Goal: Find specific page/section: Find specific page/section

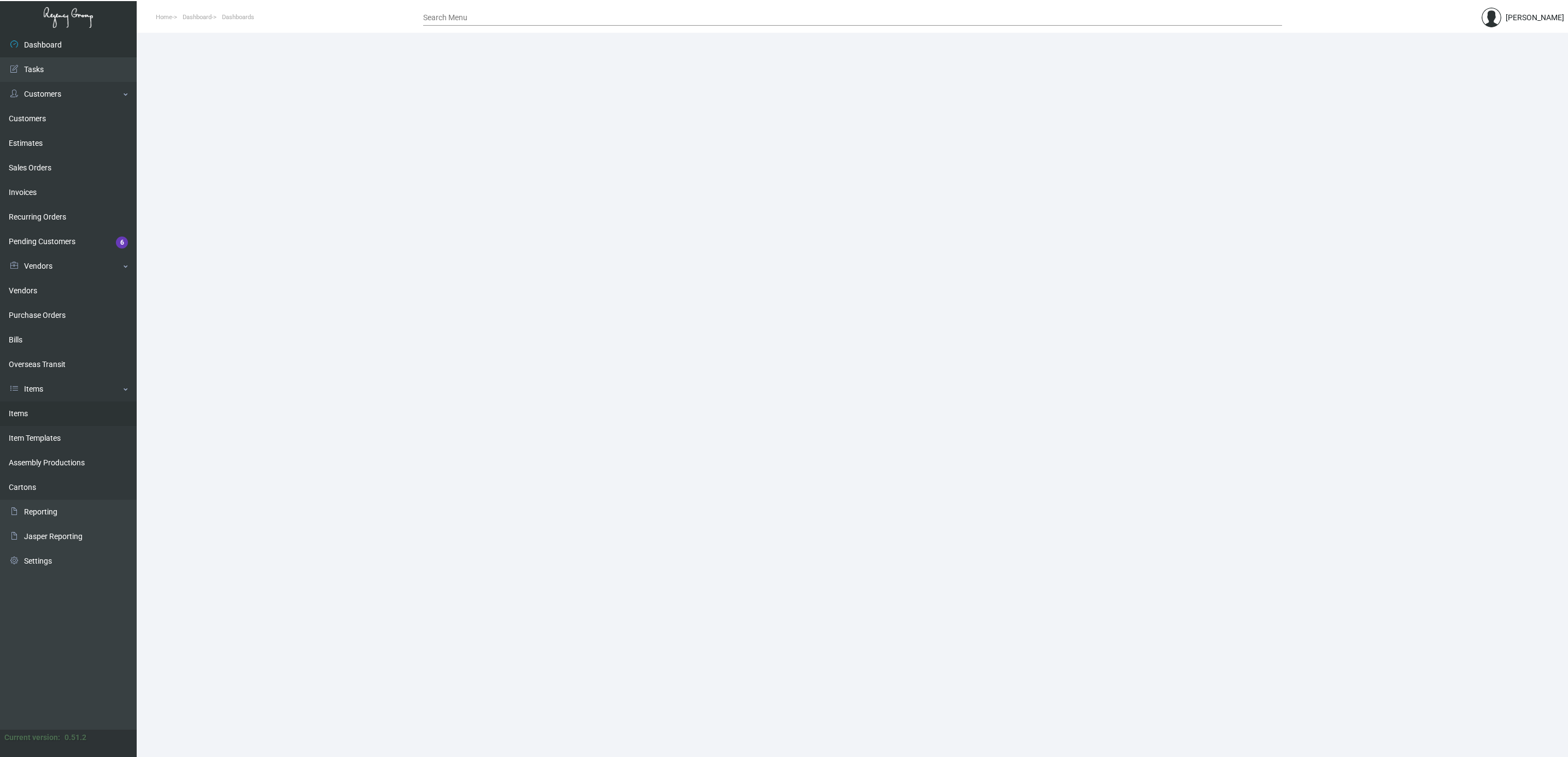
click at [45, 415] on link "Items" at bounding box center [68, 413] width 136 height 25
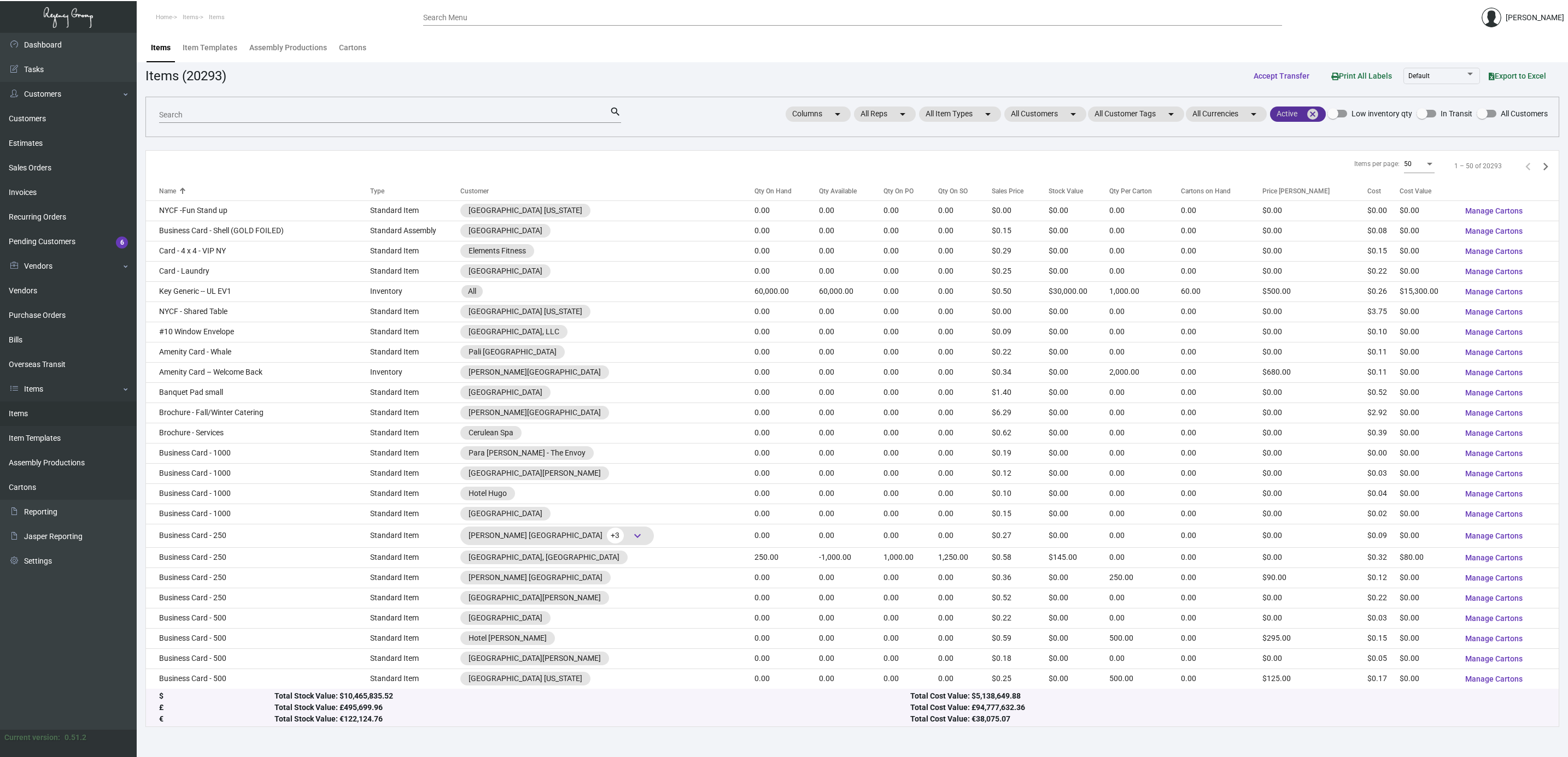
click at [1314, 114] on mat-icon "cancel" at bounding box center [1312, 114] width 13 height 13
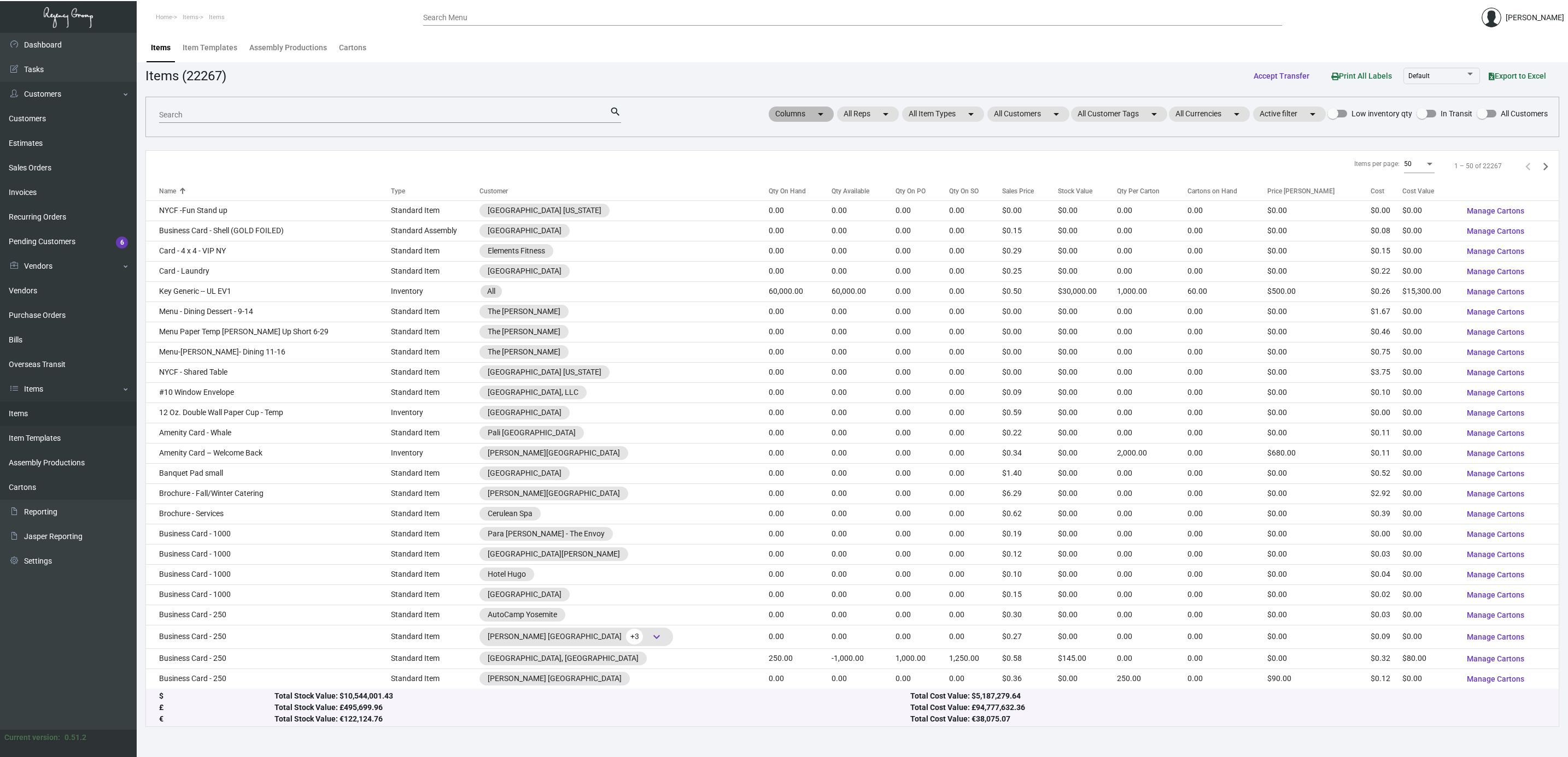
click at [1023, 123] on div "Columns arrow_drop_down All Reps arrow_drop_down All Item Types arrow_drop_down…" at bounding box center [1157, 114] width 781 height 18
click at [1022, 116] on mat-chip "All Customers arrow_drop_down" at bounding box center [1028, 114] width 82 height 15
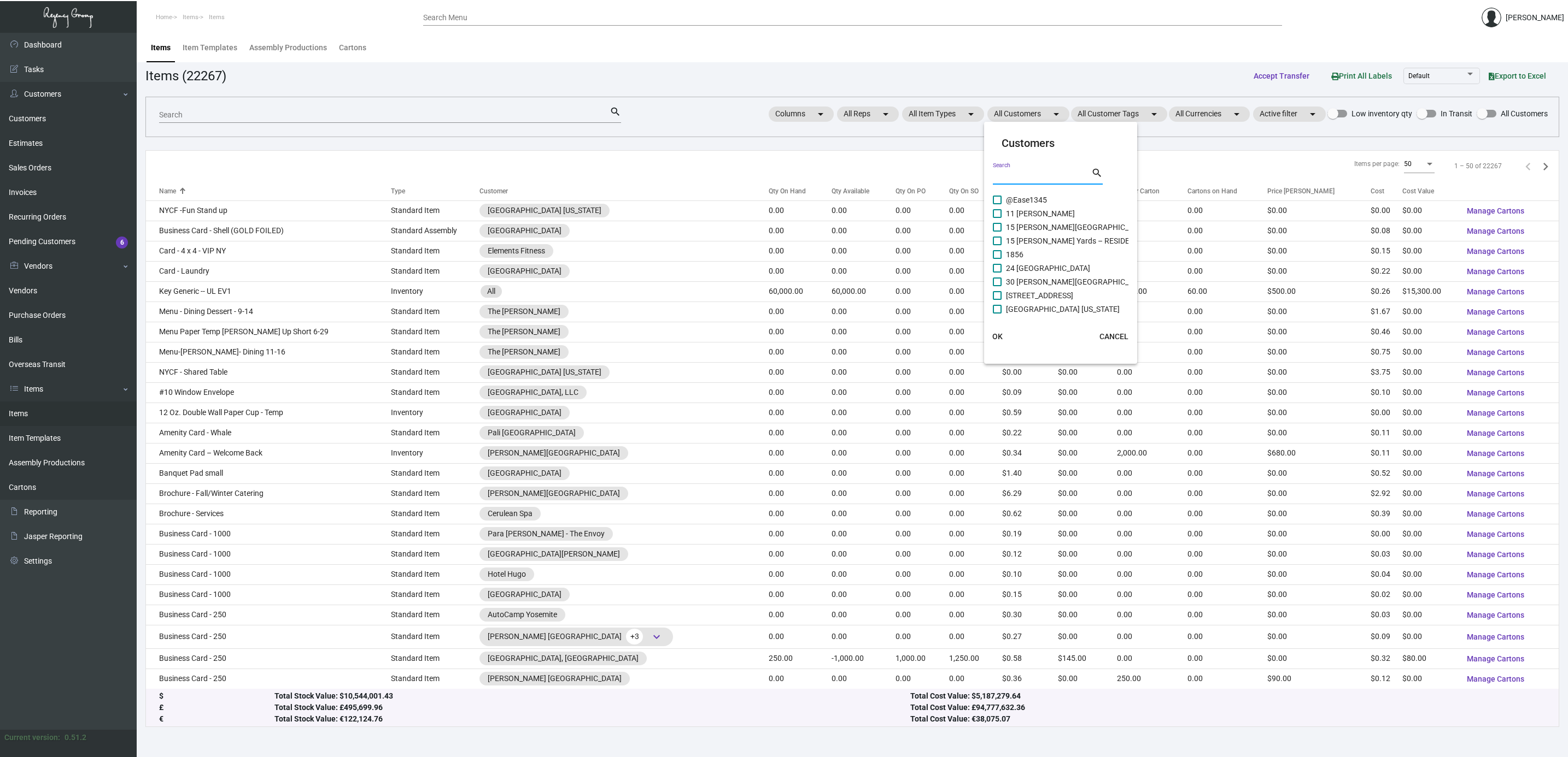
click at [1030, 173] on input "Search" at bounding box center [1042, 177] width 98 height 9
type input "hols"
click at [1004, 200] on label "[PERSON_NAME] House [GEOGRAPHIC_DATA]" at bounding box center [1078, 200] width 170 height 13
click at [997, 204] on input "[PERSON_NAME] House [GEOGRAPHIC_DATA]" at bounding box center [997, 204] width 1 height 1
checkbox input "true"
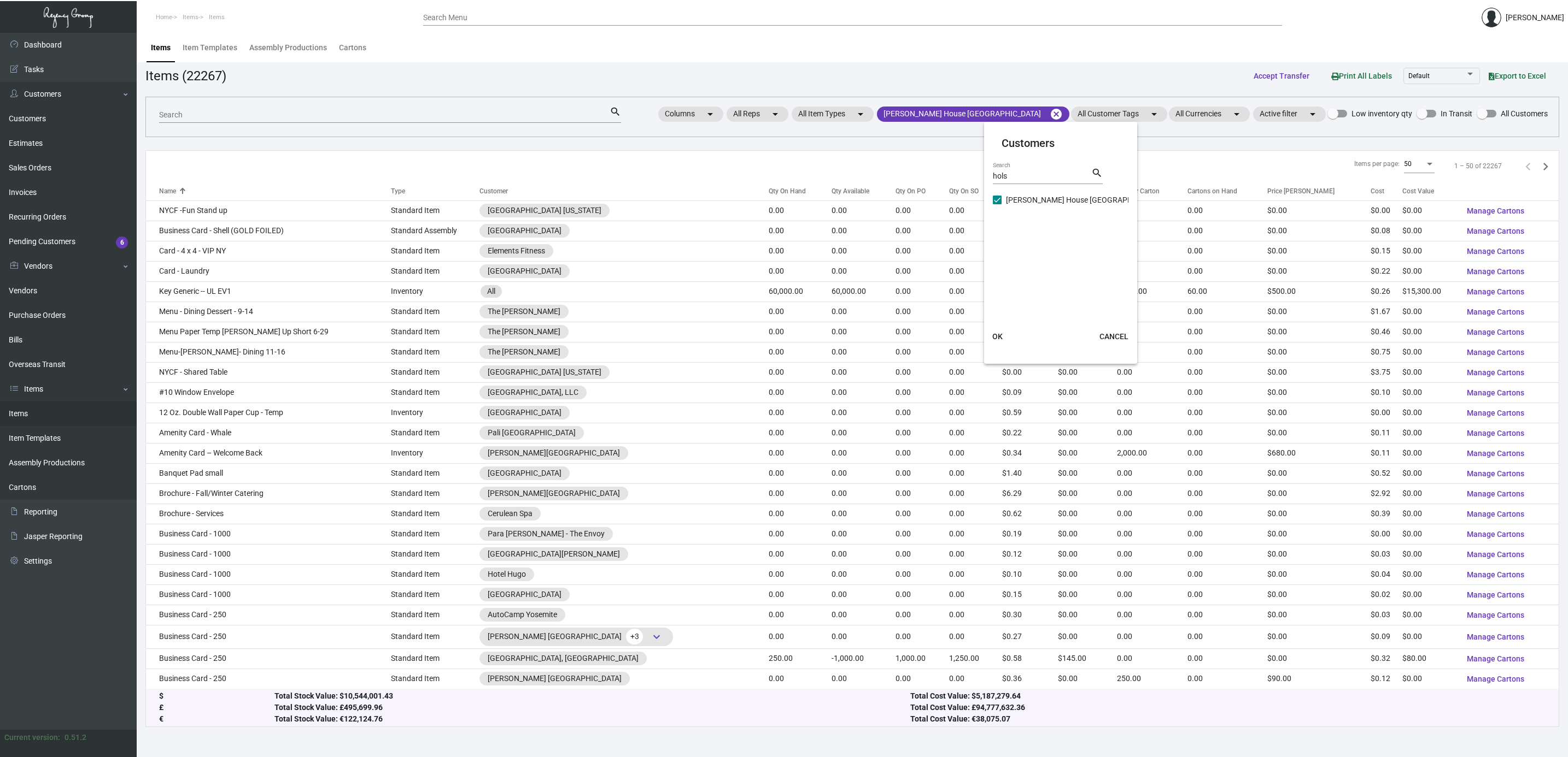
click at [1004, 335] on button "OK" at bounding box center [997, 336] width 35 height 20
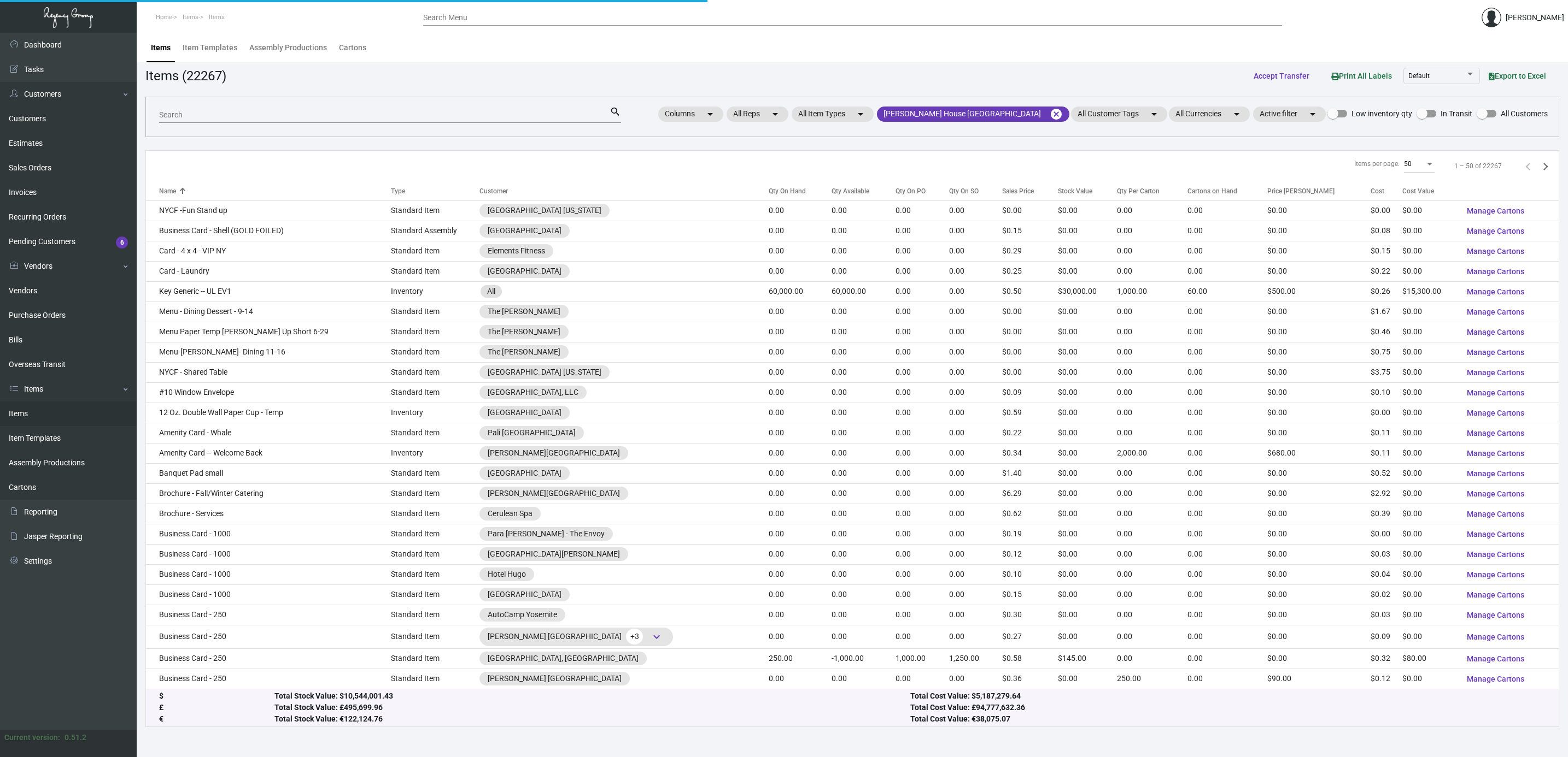
click at [466, 120] on div "Search" at bounding box center [384, 114] width 451 height 17
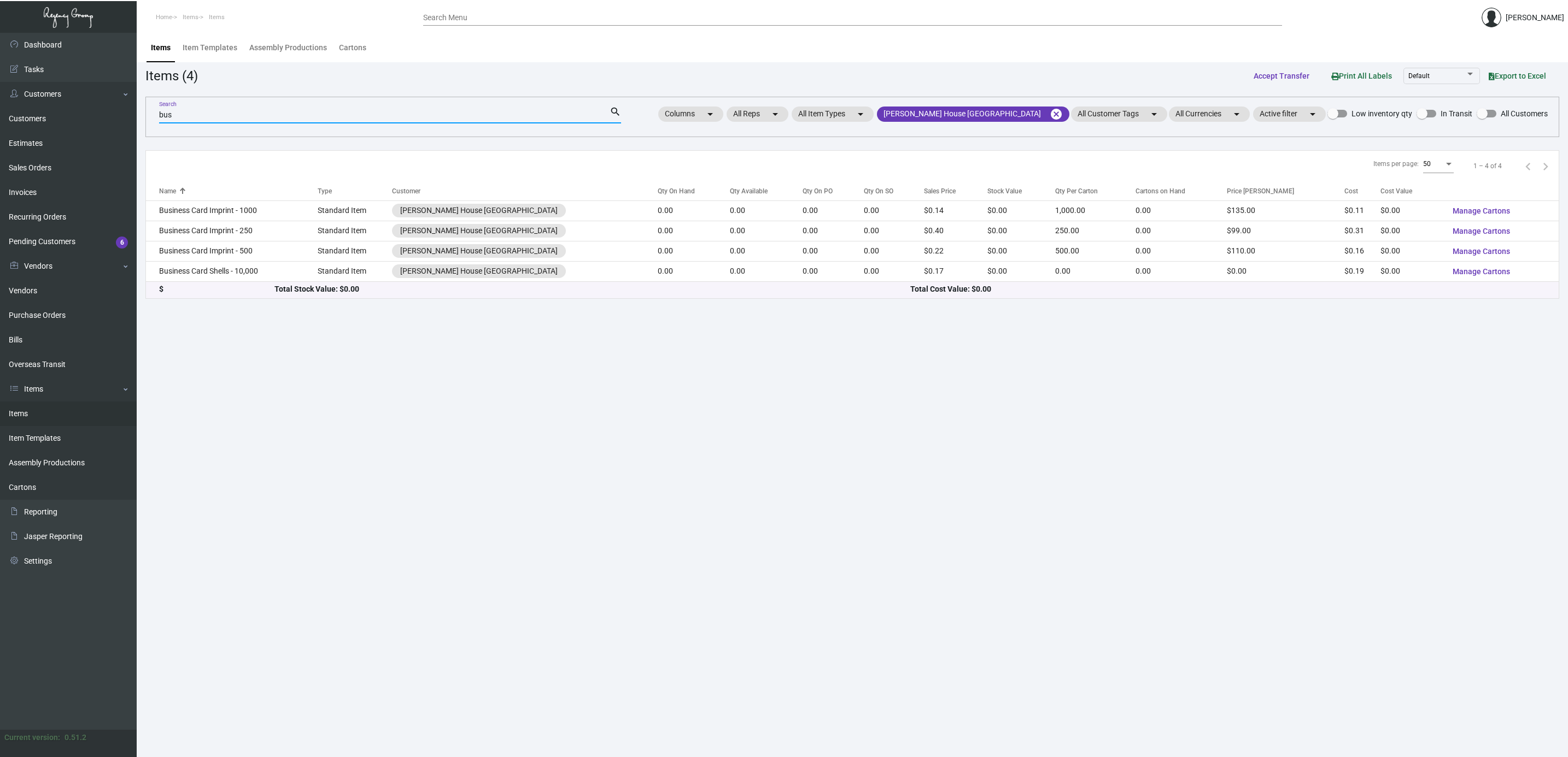
type input "bus"
